Goal: Navigation & Orientation: Find specific page/section

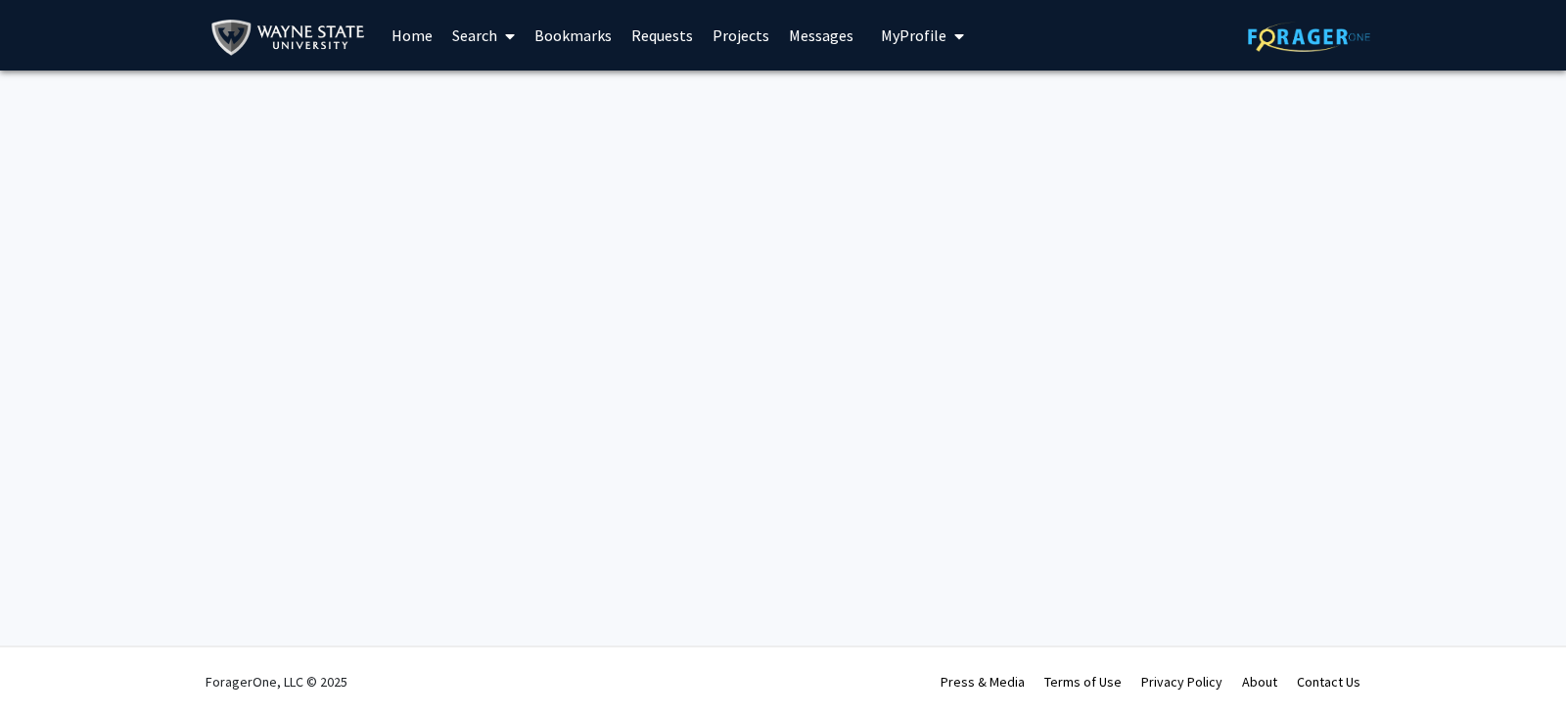
click at [885, 36] on span "My Profile" at bounding box center [914, 35] width 66 height 20
click at [944, 100] on span "[PERSON_NAME]" at bounding box center [1003, 91] width 118 height 22
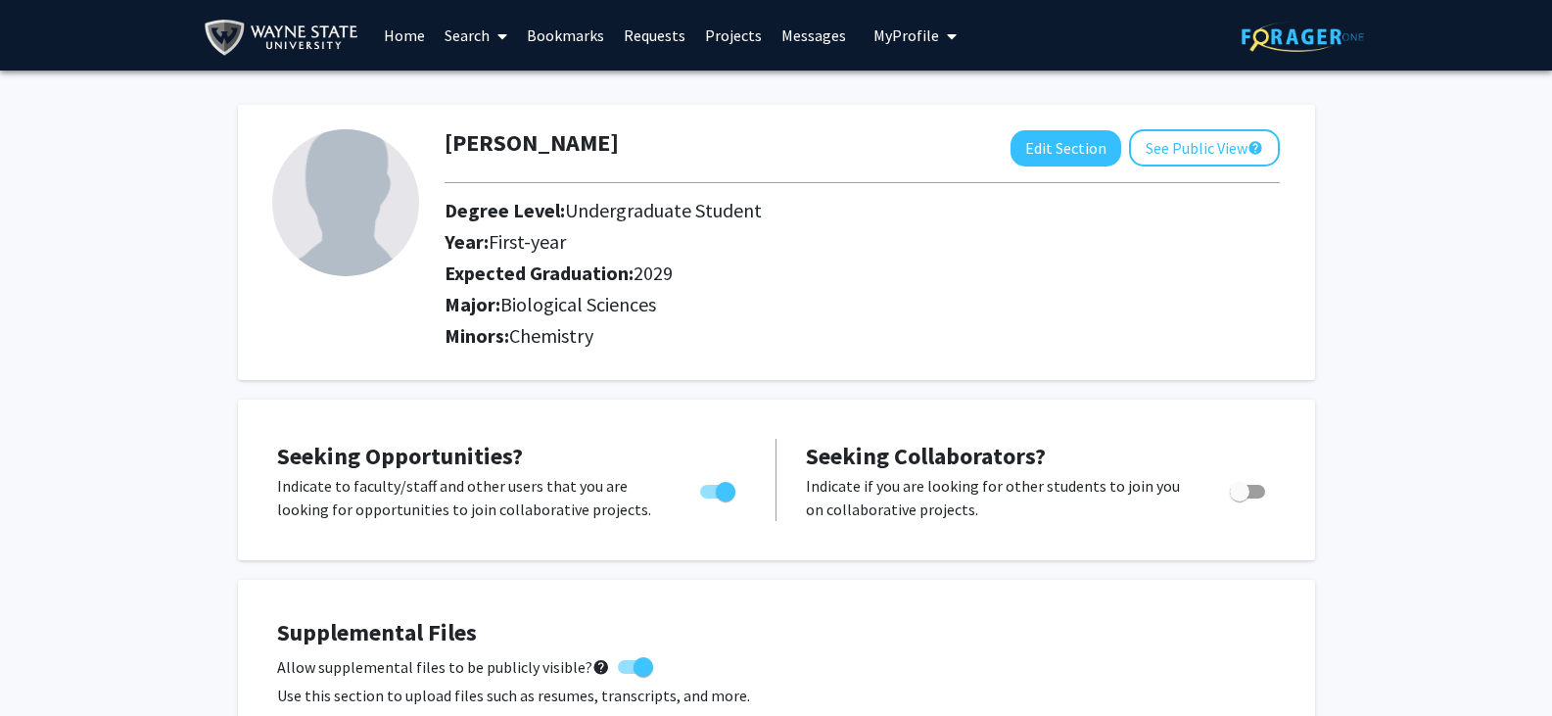
click at [415, 36] on link "Home" at bounding box center [404, 35] width 61 height 69
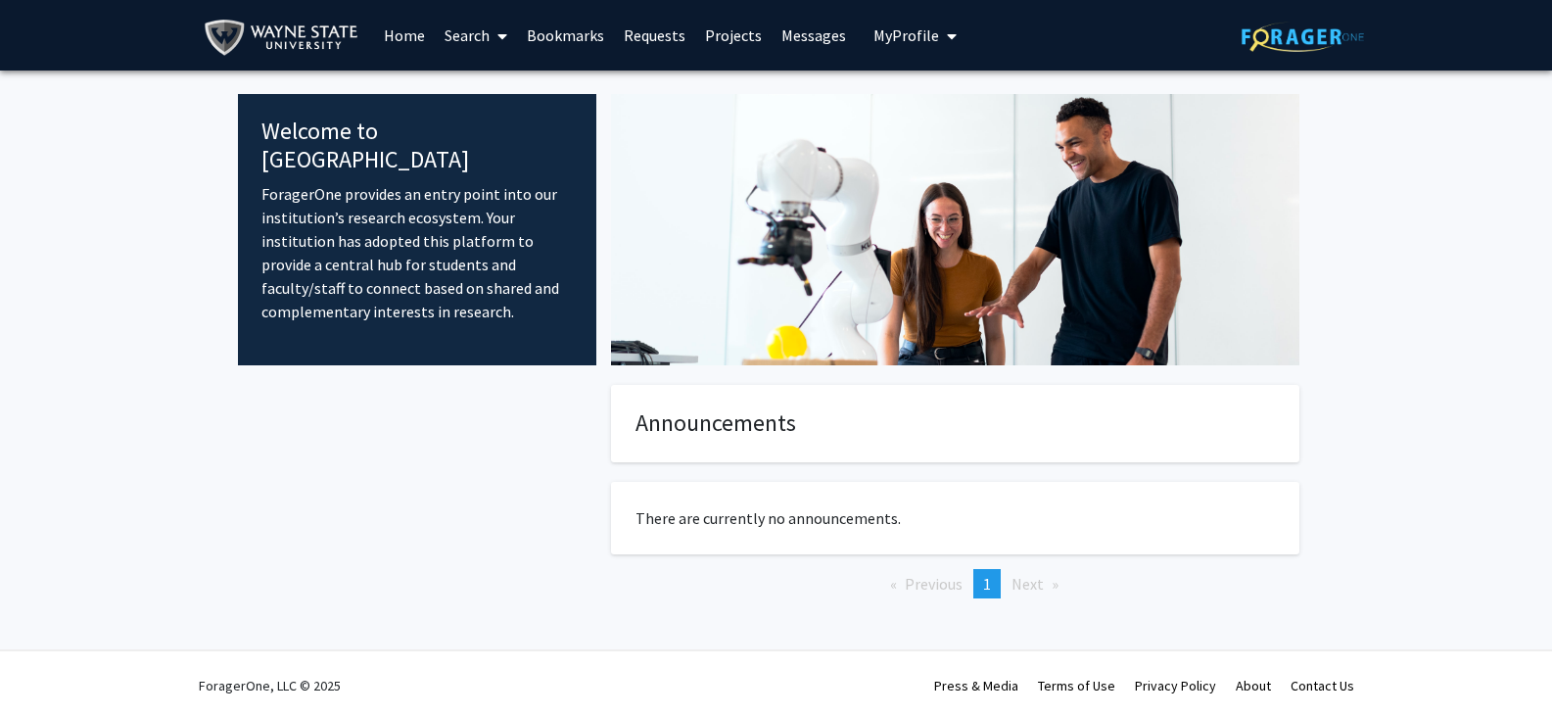
click at [626, 33] on link "Requests" at bounding box center [654, 35] width 81 height 69
